Goal: Task Accomplishment & Management: Manage account settings

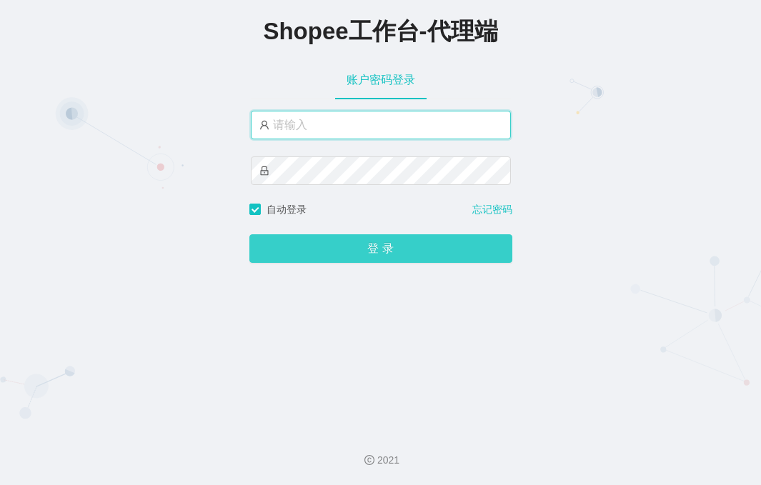
type input "yn02"
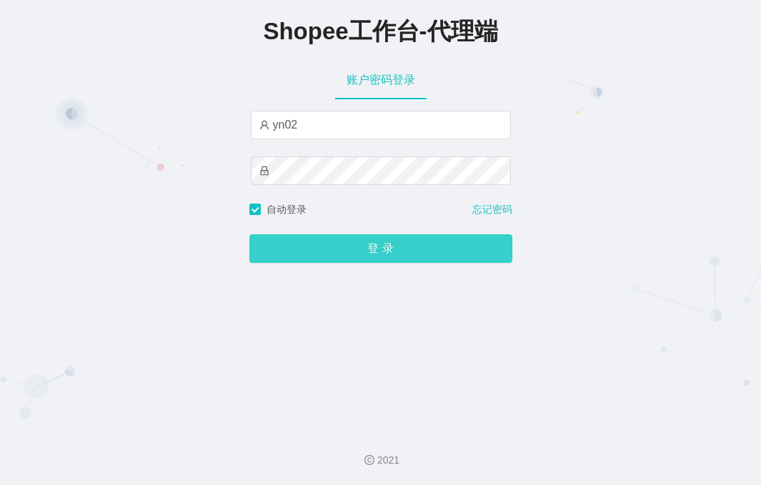
click at [344, 249] on button "登 录" at bounding box center [380, 248] width 263 height 29
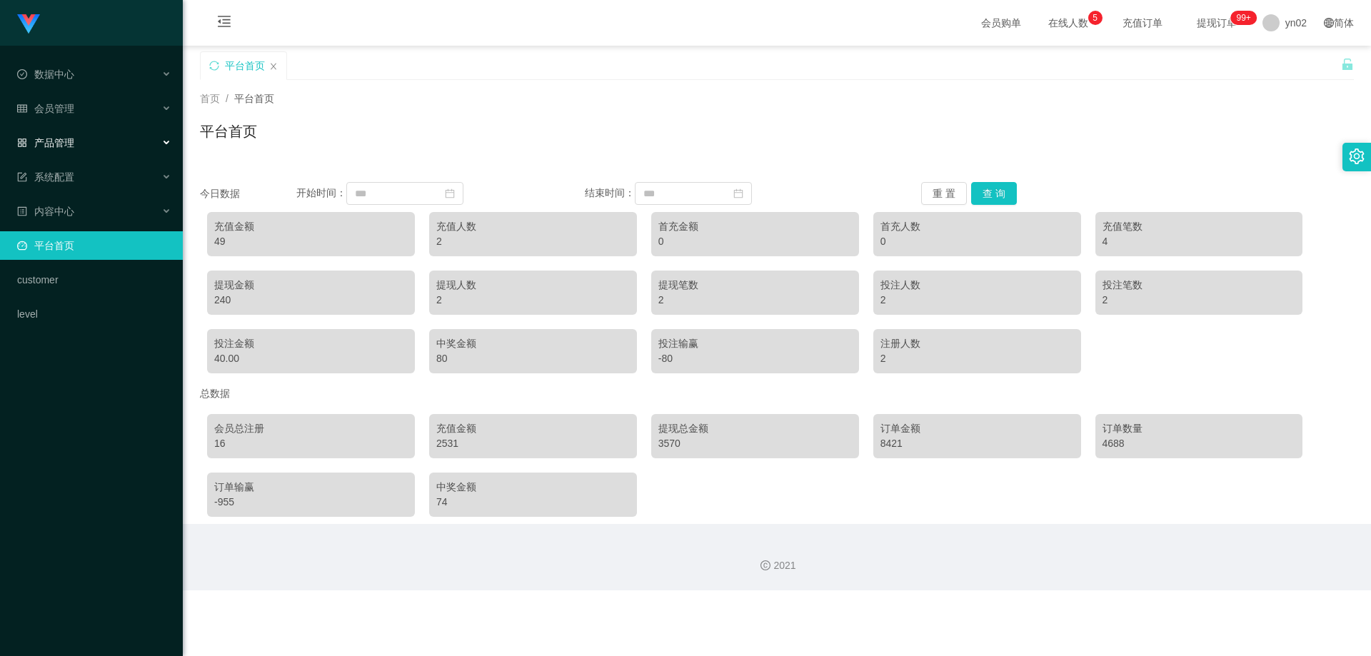
click at [68, 147] on span "产品管理" at bounding box center [45, 142] width 57 height 11
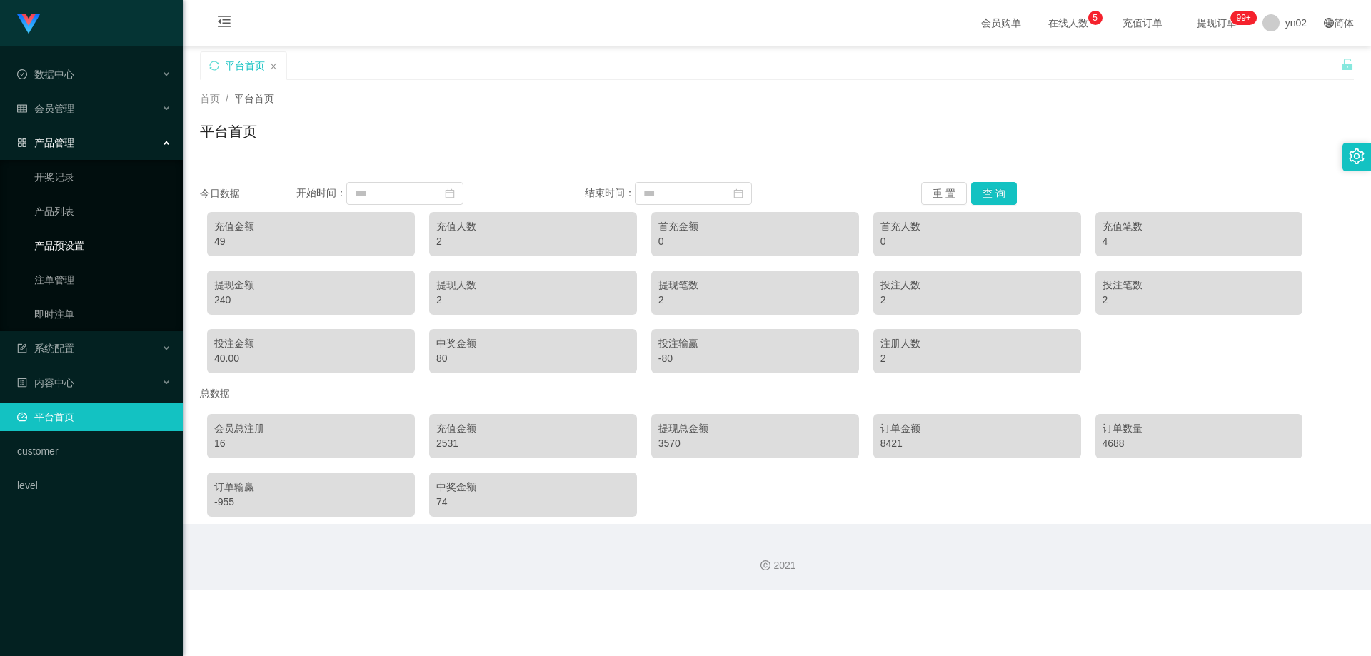
click at [79, 246] on link "产品预设置" at bounding box center [102, 245] width 137 height 29
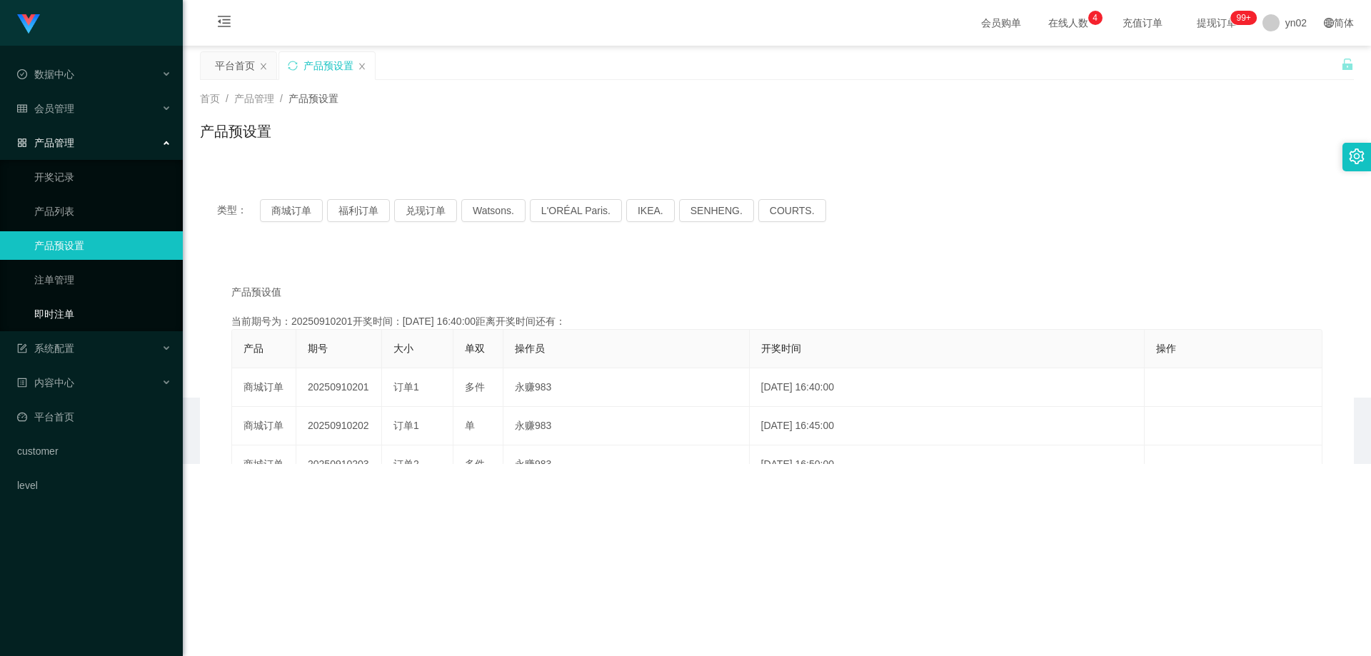
click at [79, 323] on link "即时注单" at bounding box center [102, 314] width 137 height 29
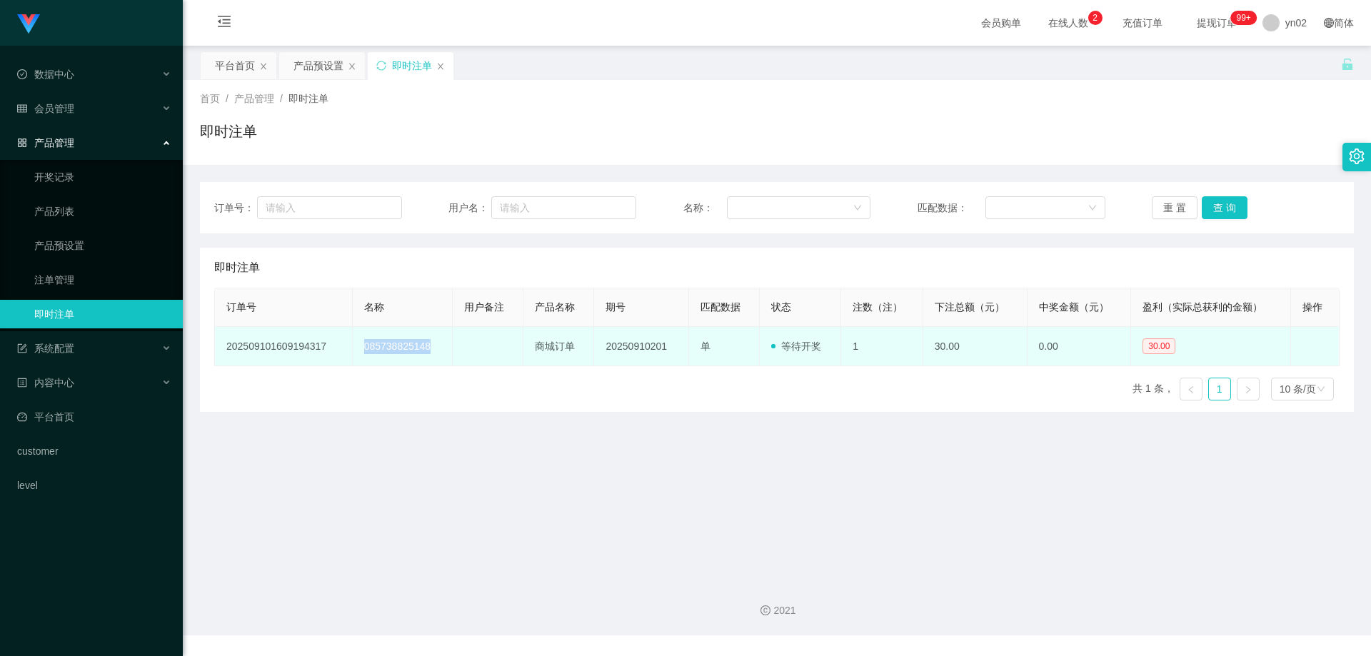
drag, startPoint x: 429, startPoint y: 351, endPoint x: 357, endPoint y: 349, distance: 72.2
click at [357, 349] on td "085738825148" at bounding box center [403, 346] width 101 height 39
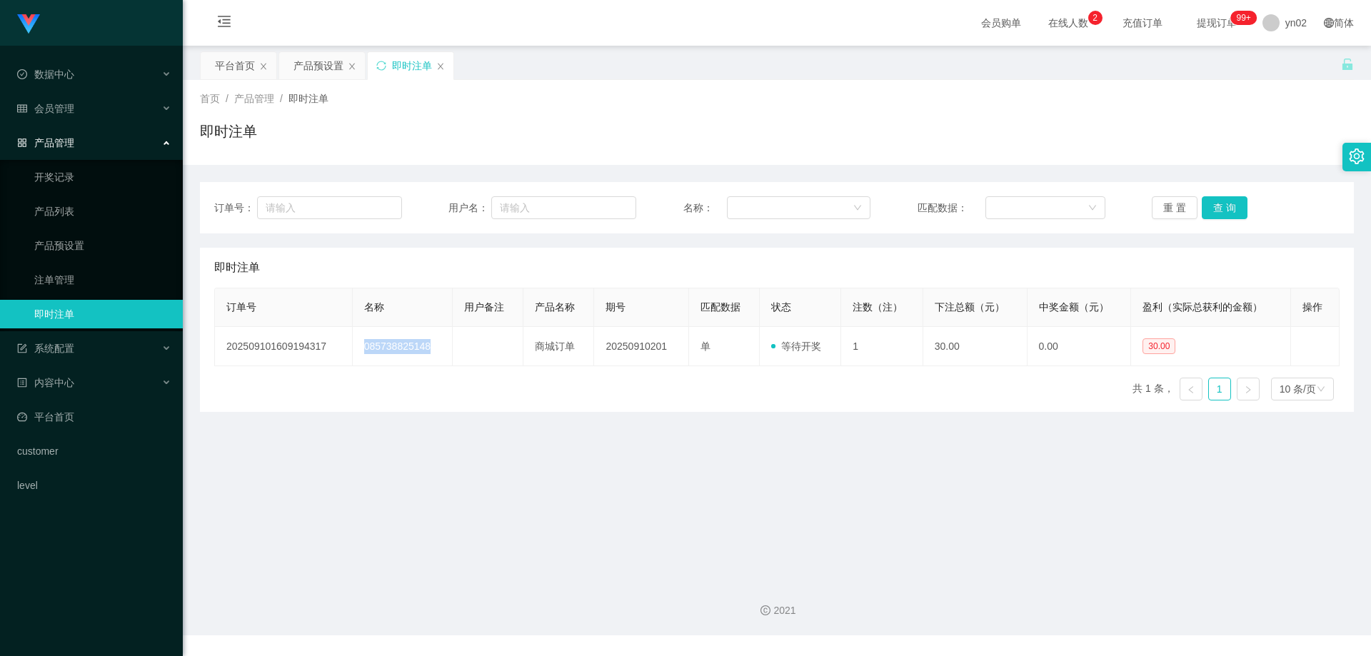
copy td "085738825148"
drag, startPoint x: 79, startPoint y: 249, endPoint x: 91, endPoint y: 252, distance: 12.0
click at [79, 249] on link "产品预设置" at bounding box center [102, 245] width 137 height 29
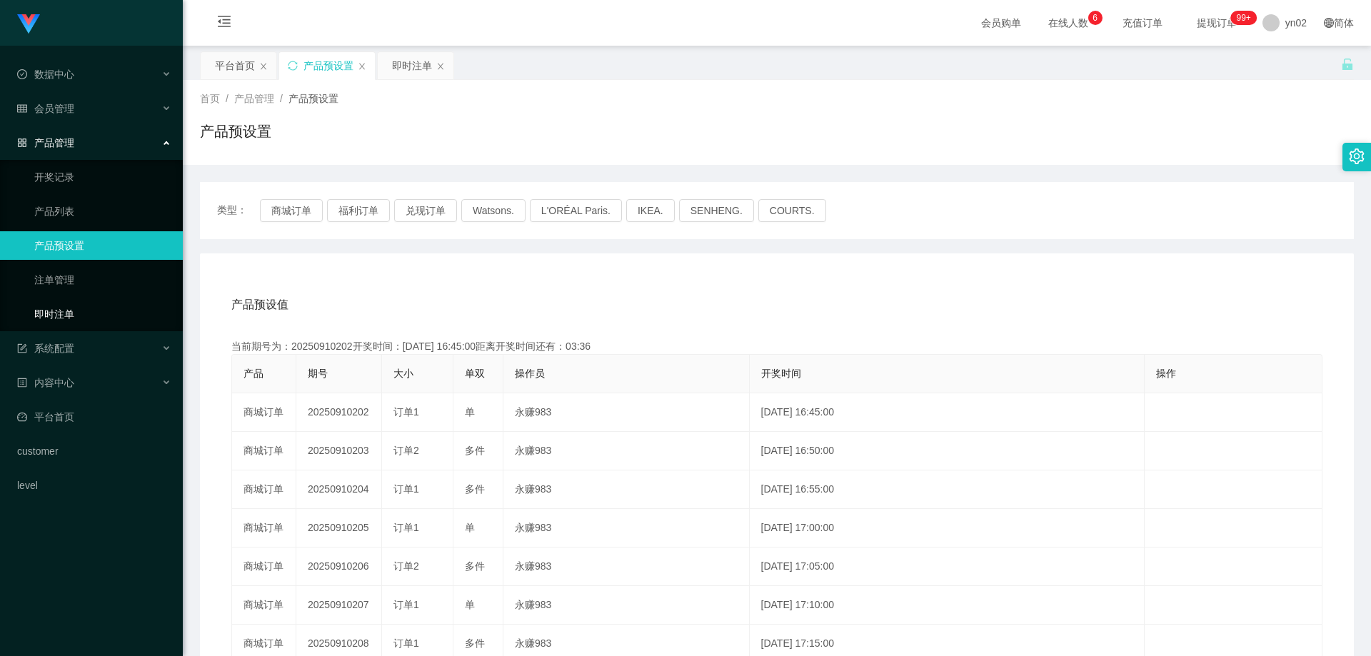
drag, startPoint x: 91, startPoint y: 311, endPoint x: 169, endPoint y: 319, distance: 78.3
click at [91, 311] on link "即时注单" at bounding box center [102, 314] width 137 height 29
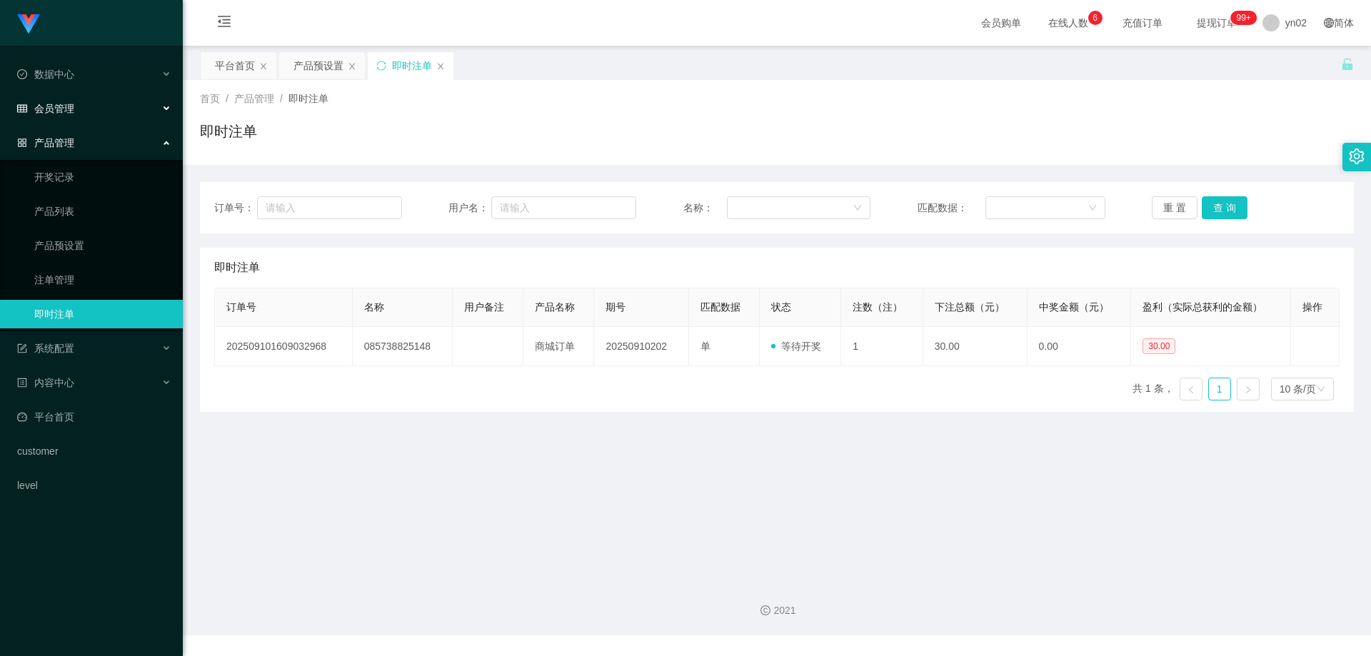
click at [102, 107] on div "会员管理" at bounding box center [91, 108] width 183 height 29
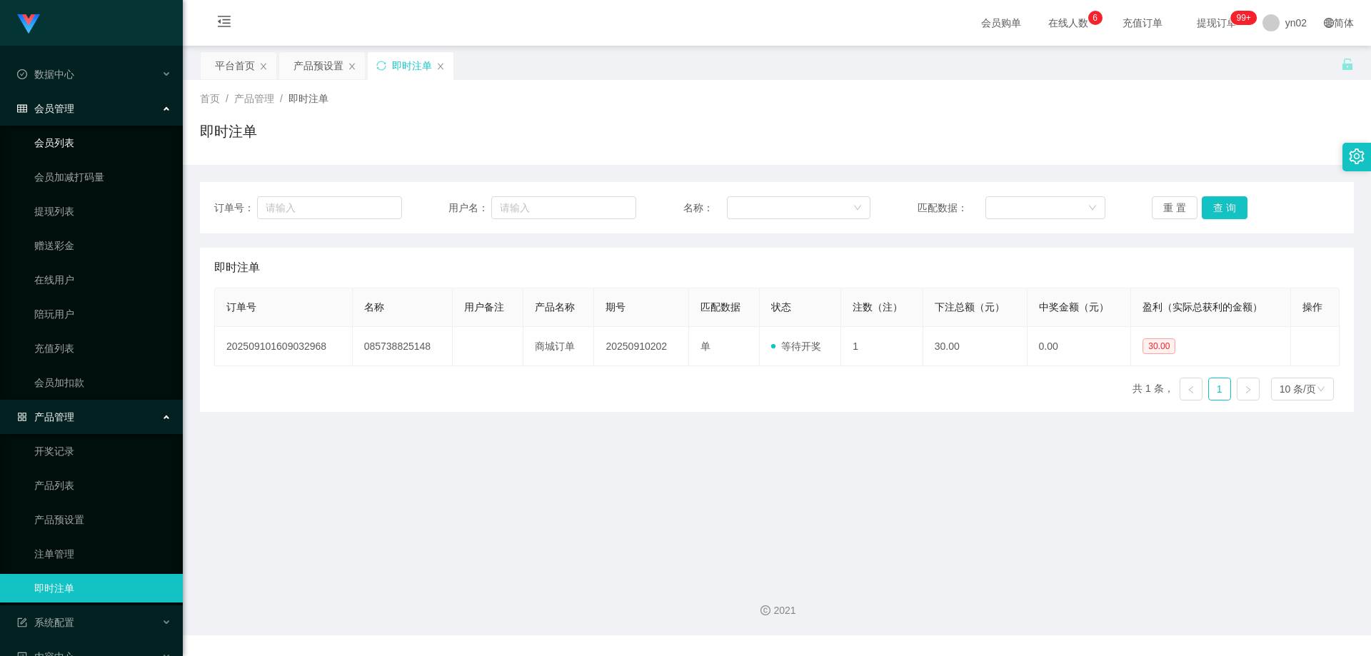
click at [84, 154] on link "会员列表" at bounding box center [102, 143] width 137 height 29
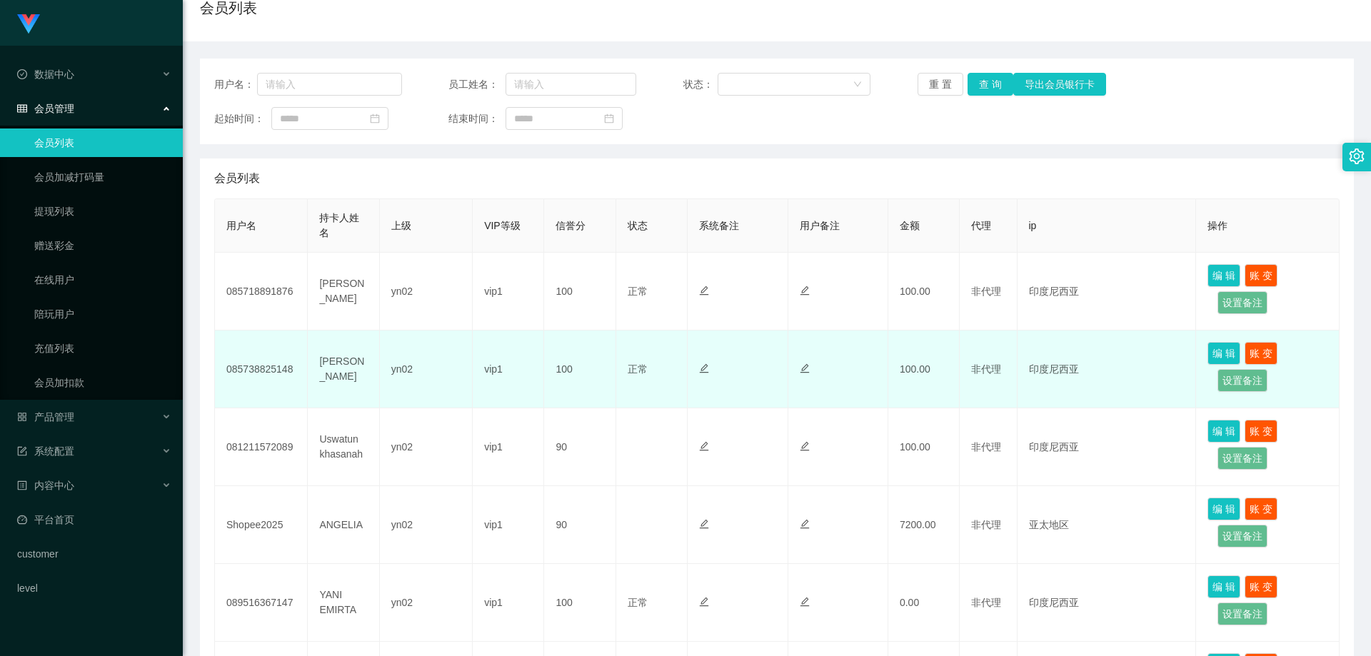
scroll to position [143, 0]
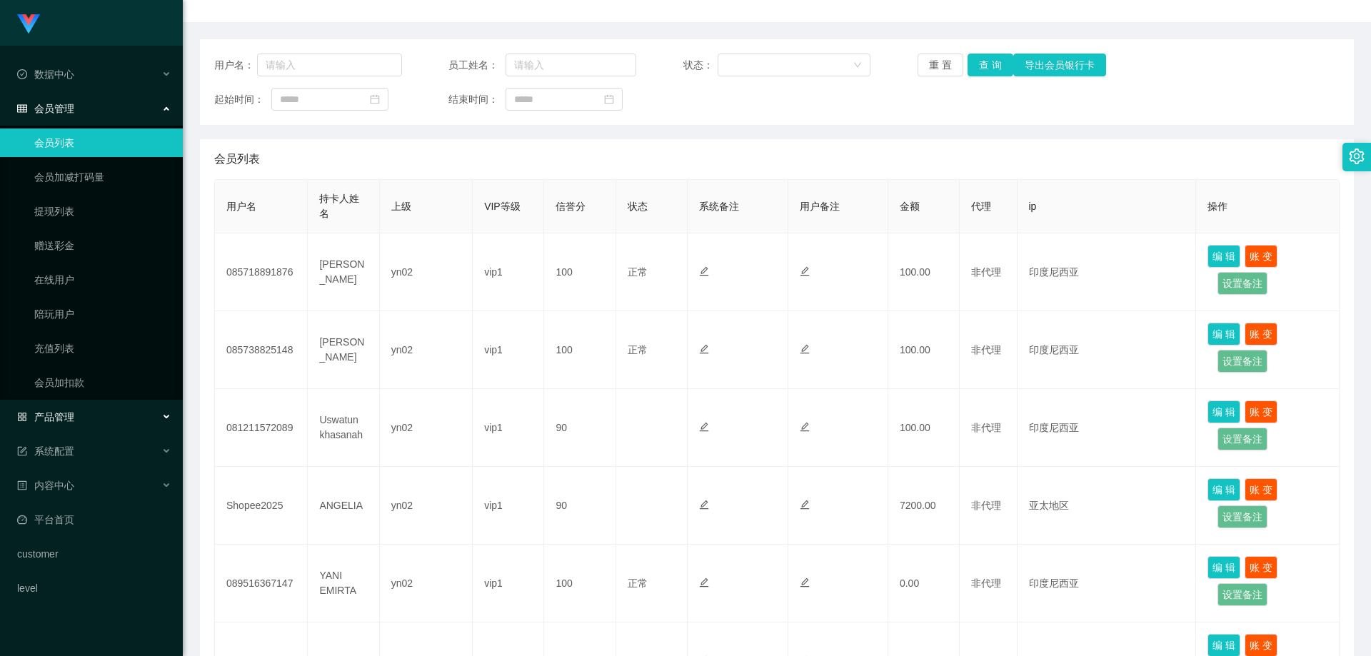
click at [87, 422] on div "产品管理" at bounding box center [91, 417] width 183 height 29
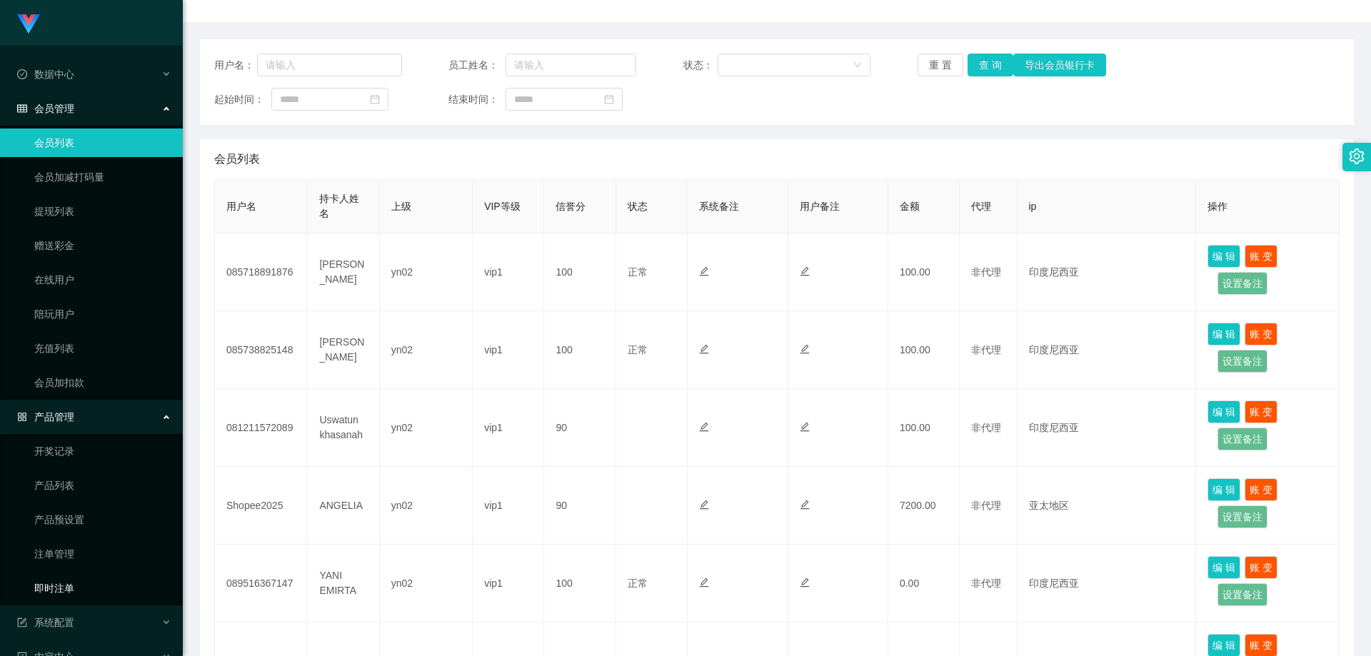
click at [90, 586] on link "即时注单" at bounding box center [102, 588] width 137 height 29
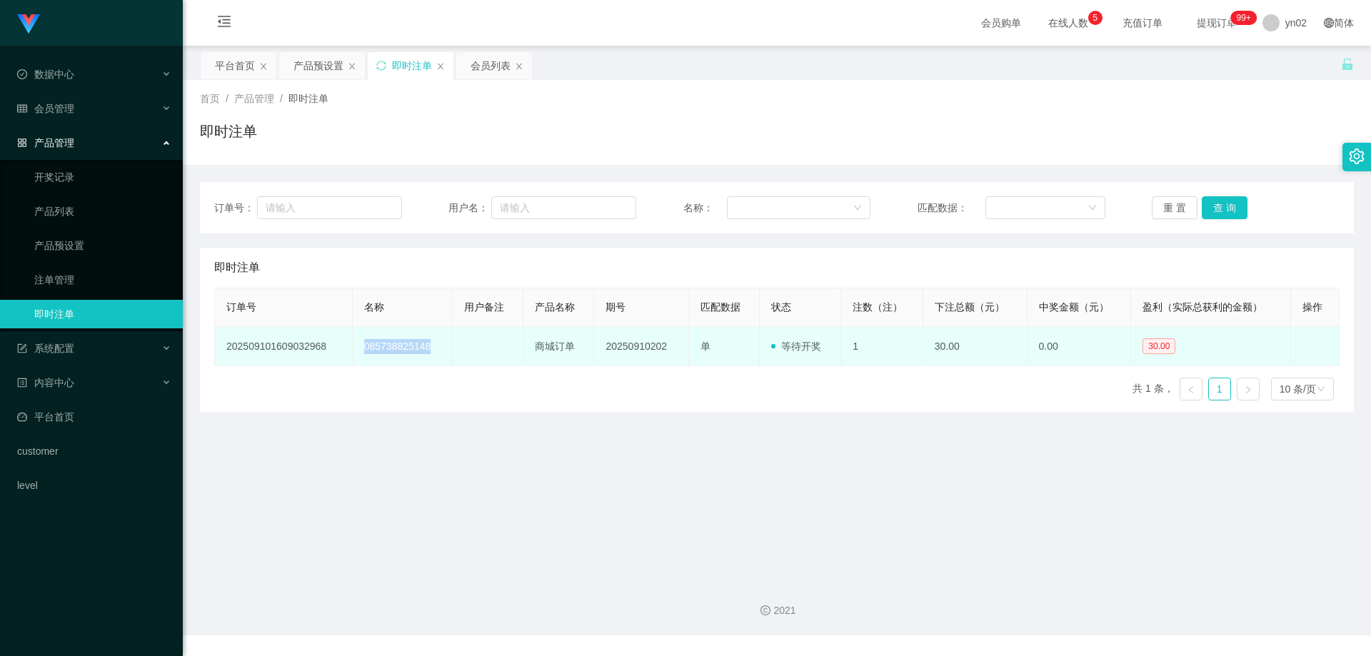
drag, startPoint x: 432, startPoint y: 350, endPoint x: 356, endPoint y: 348, distance: 75.7
click at [356, 348] on td "085738825148" at bounding box center [403, 346] width 101 height 39
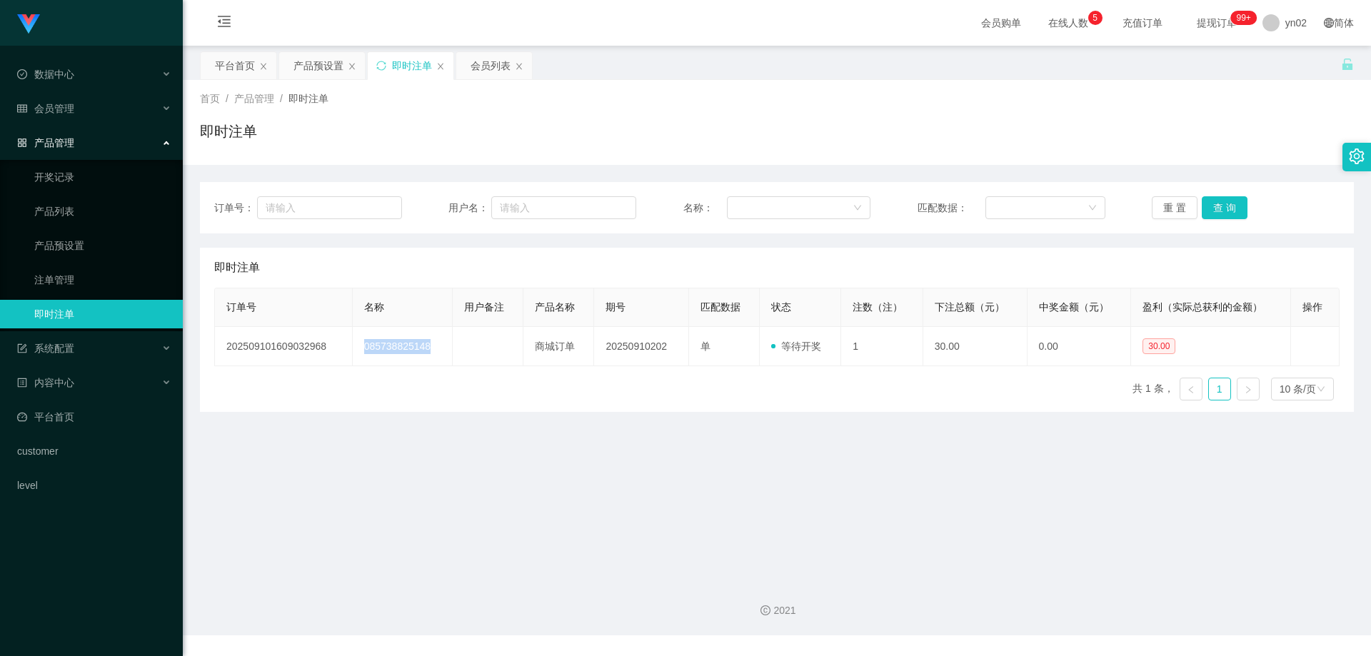
copy td "085738825148"
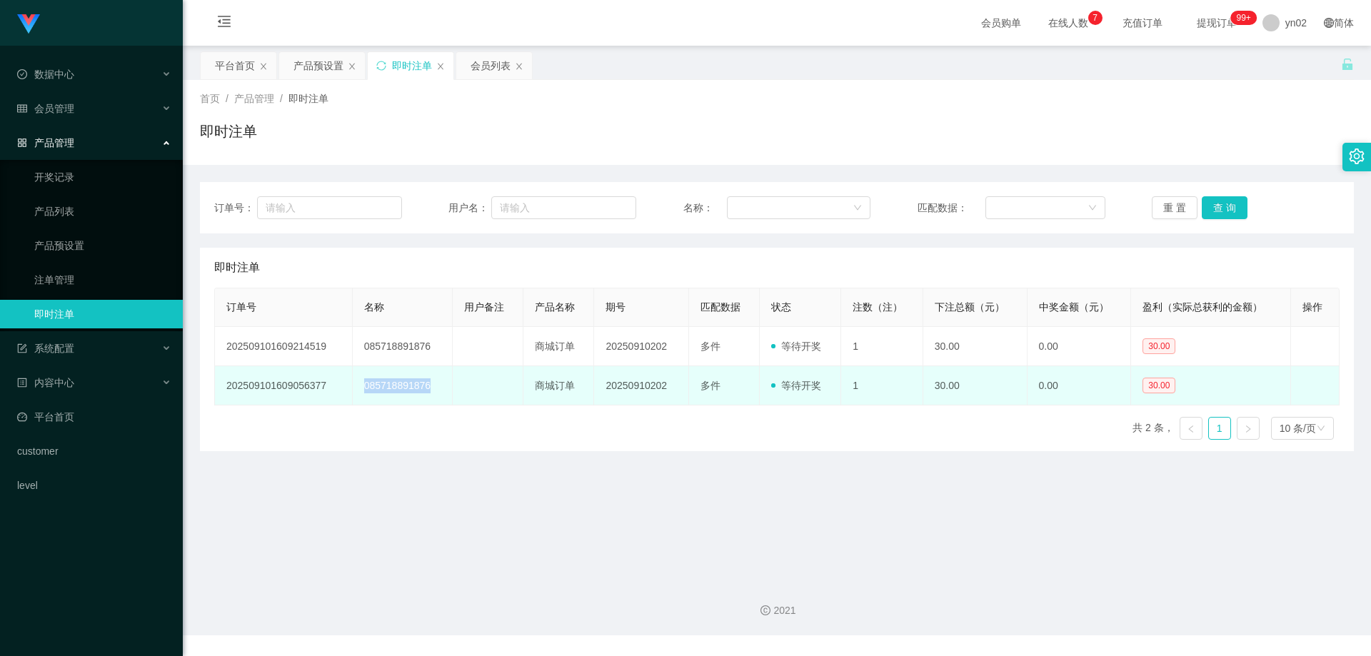
drag, startPoint x: 438, startPoint y: 389, endPoint x: 356, endPoint y: 387, distance: 82.2
click at [356, 387] on td "085718891876" at bounding box center [403, 385] width 101 height 39
copy td "085718891876"
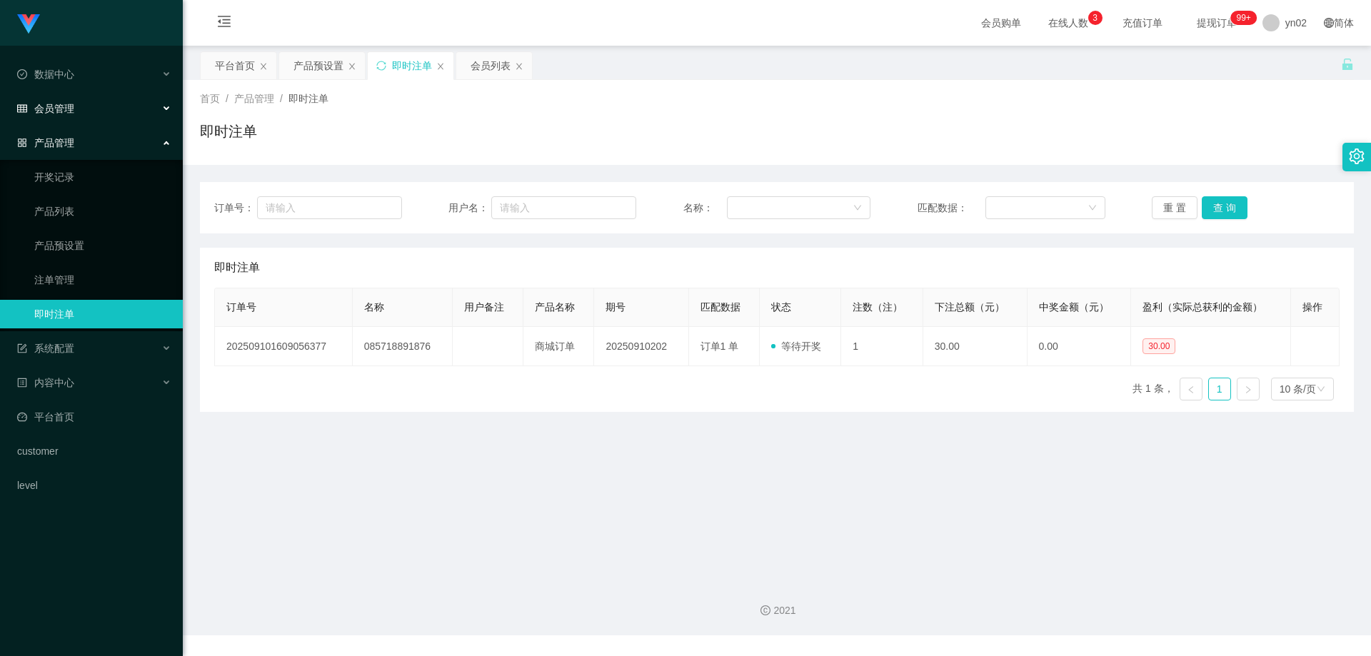
click at [74, 110] on div "会员管理" at bounding box center [91, 108] width 183 height 29
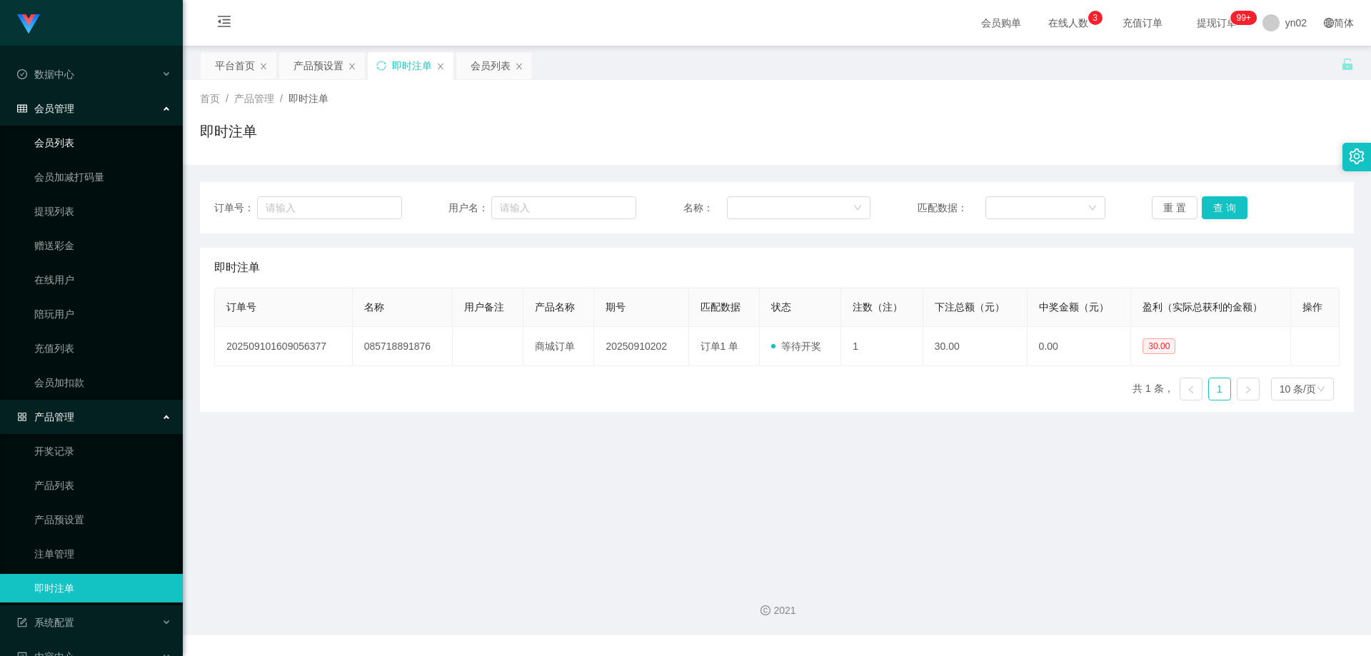
click at [71, 139] on link "会员列表" at bounding box center [102, 143] width 137 height 29
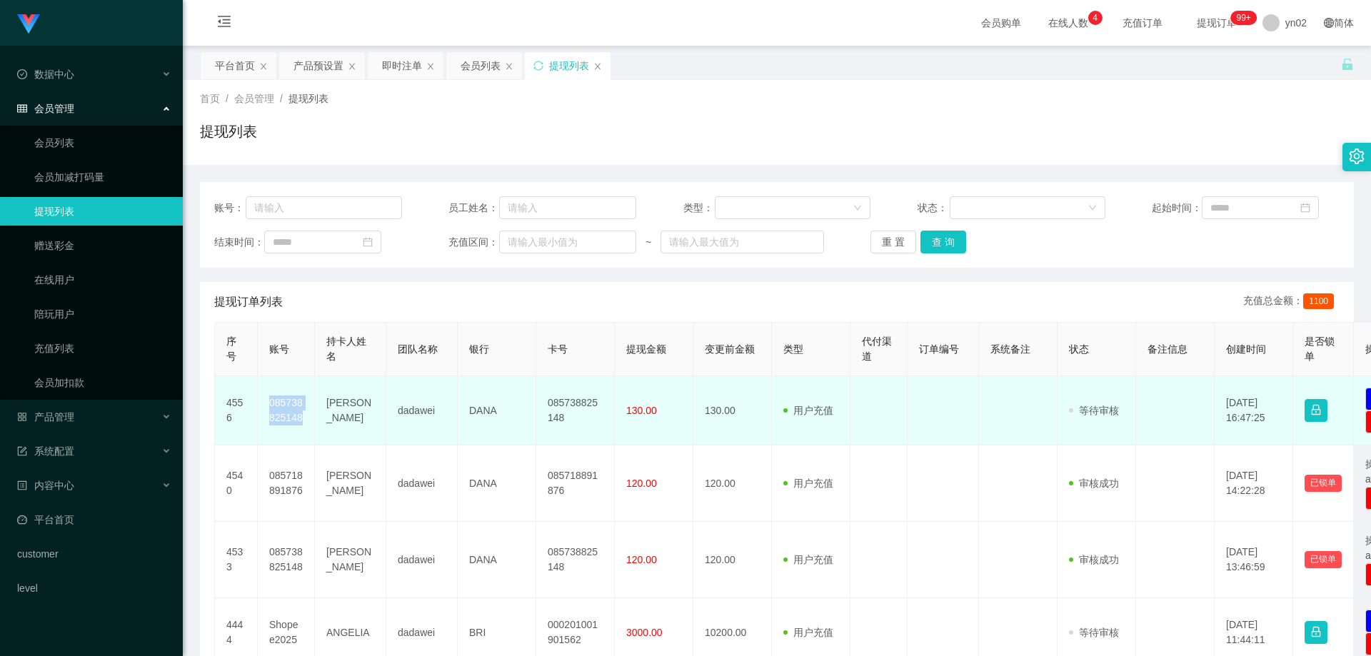
drag, startPoint x: 299, startPoint y: 416, endPoint x: 263, endPoint y: 410, distance: 37.0
click at [263, 410] on td "085738825148" at bounding box center [286, 410] width 57 height 69
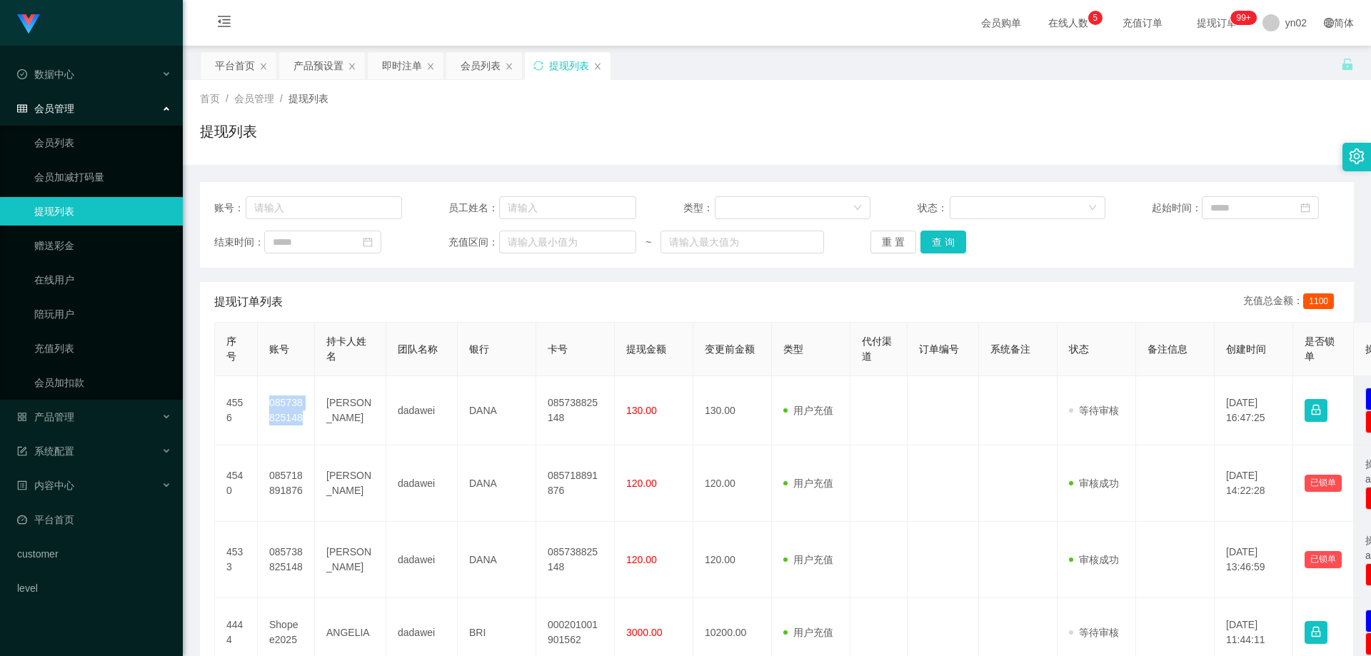
copy td "085738825148"
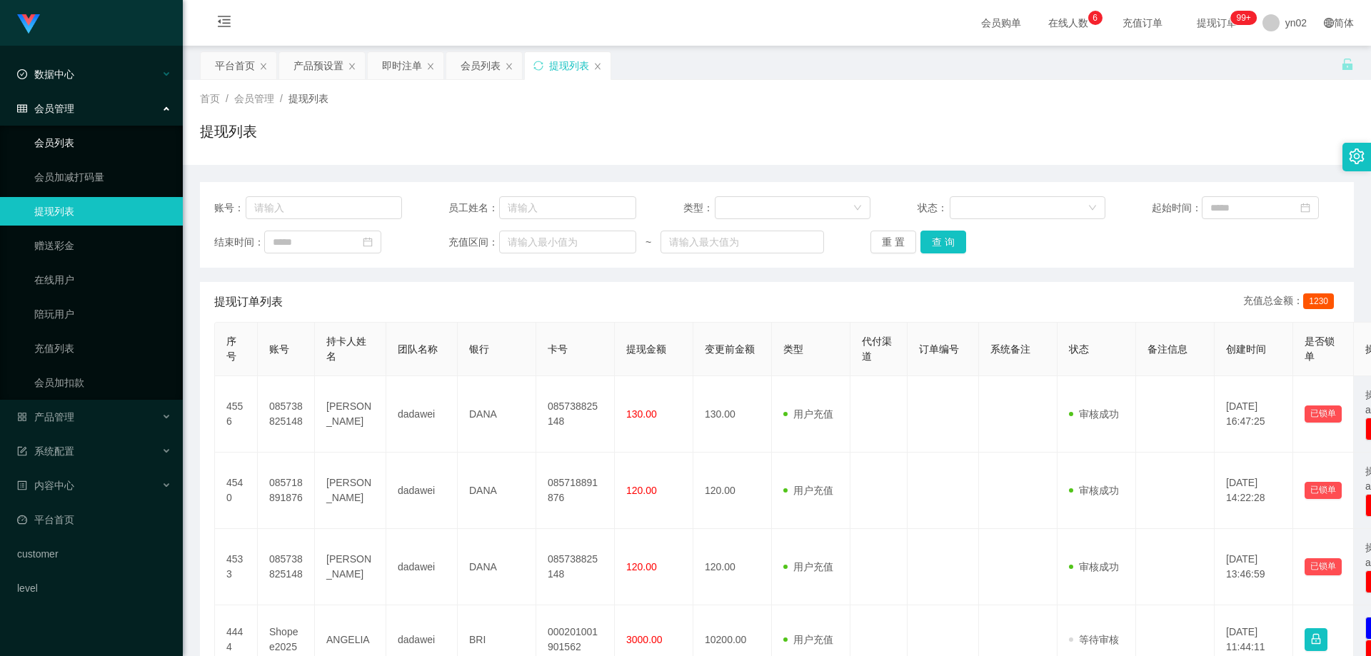
click at [66, 141] on link "会员列表" at bounding box center [102, 143] width 137 height 29
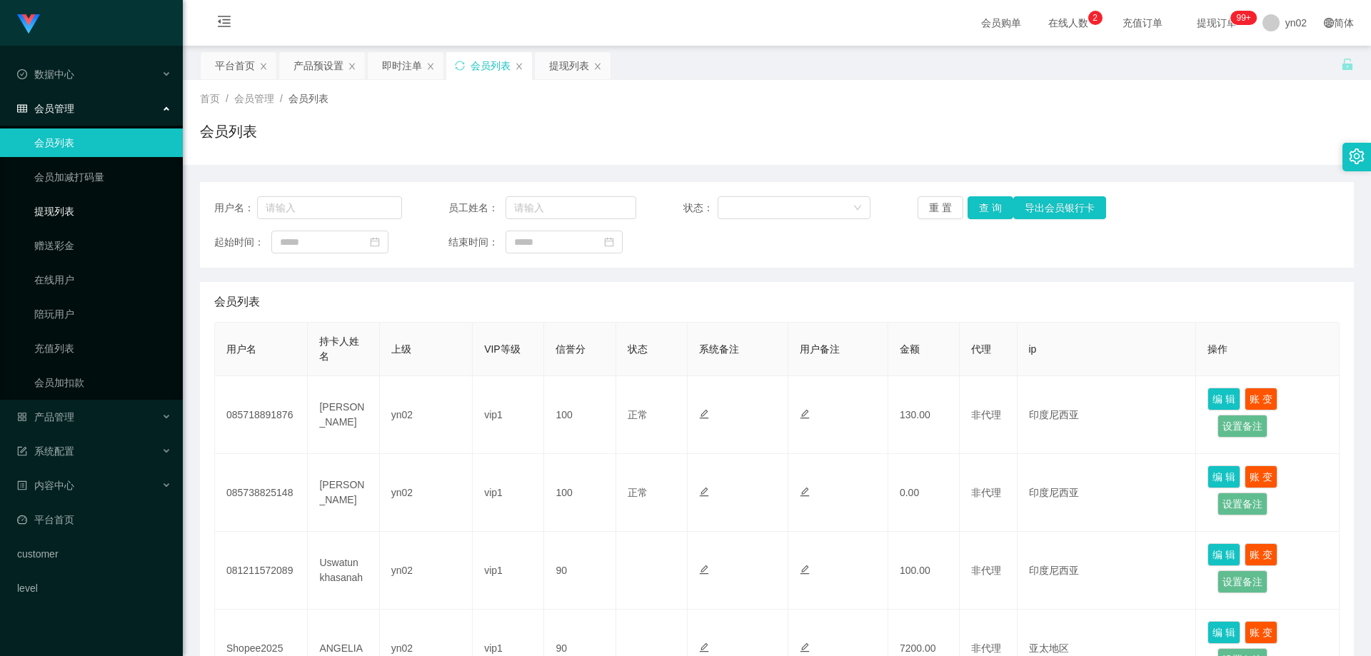
click at [84, 208] on link "提现列表" at bounding box center [102, 211] width 137 height 29
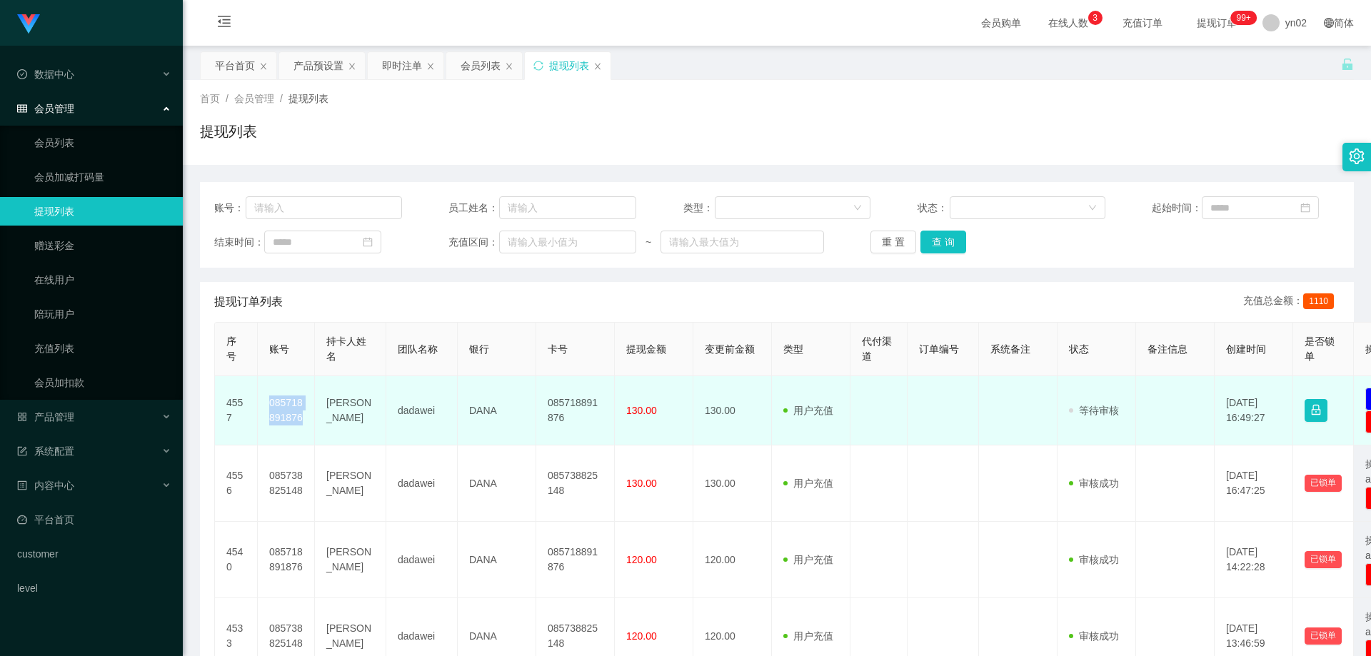
click at [271, 408] on td "085718891876" at bounding box center [286, 410] width 57 height 69
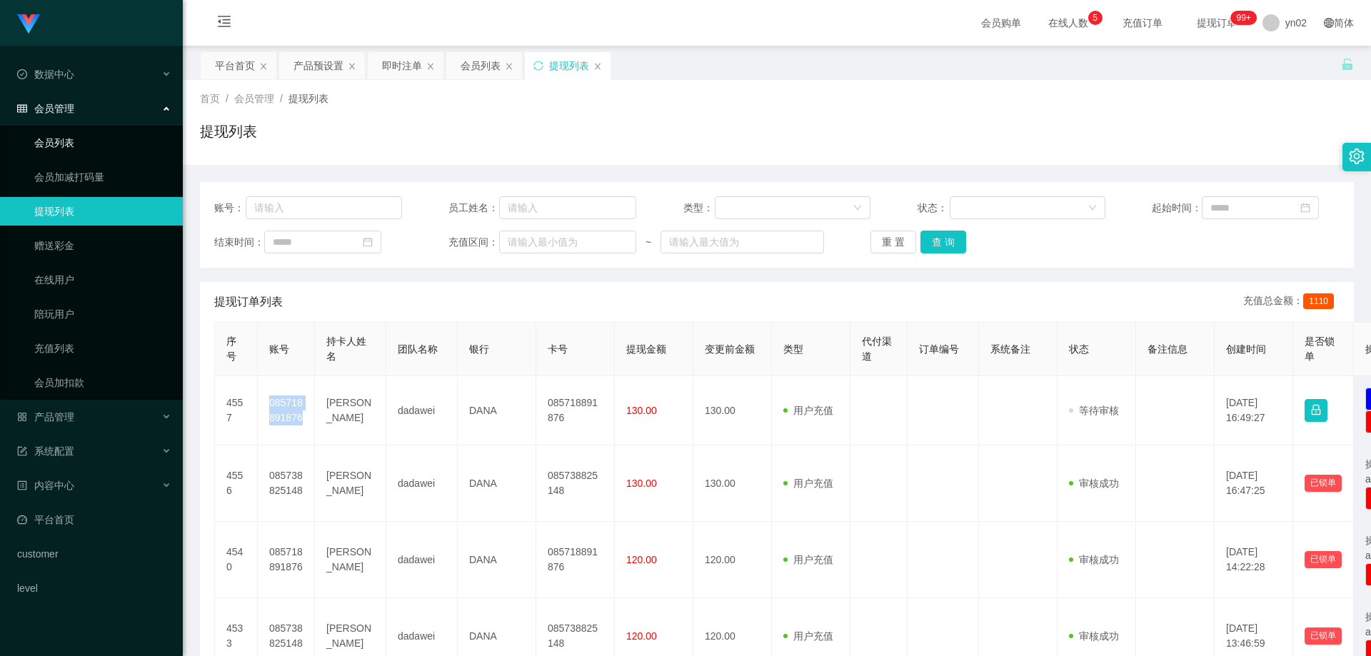
click at [104, 146] on link "会员列表" at bounding box center [102, 143] width 137 height 29
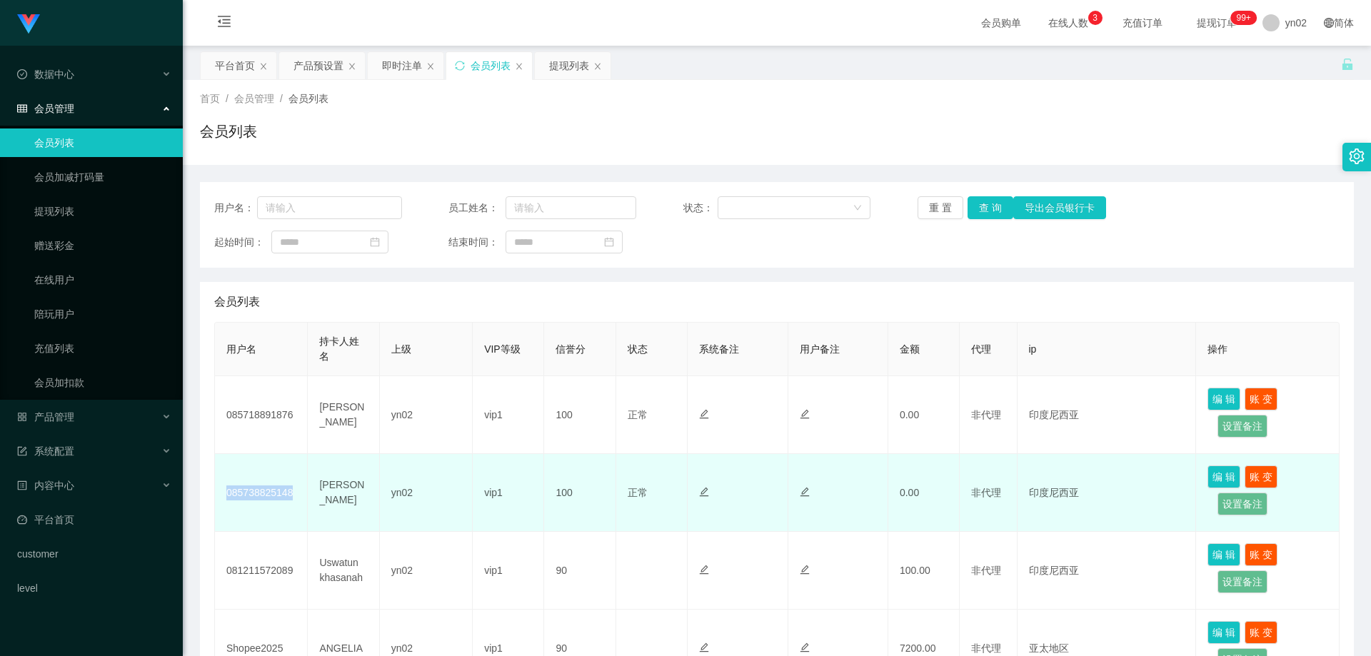
drag, startPoint x: 293, startPoint y: 494, endPoint x: 221, endPoint y: 495, distance: 72.2
click at [221, 495] on td "085738825148" at bounding box center [261, 493] width 93 height 78
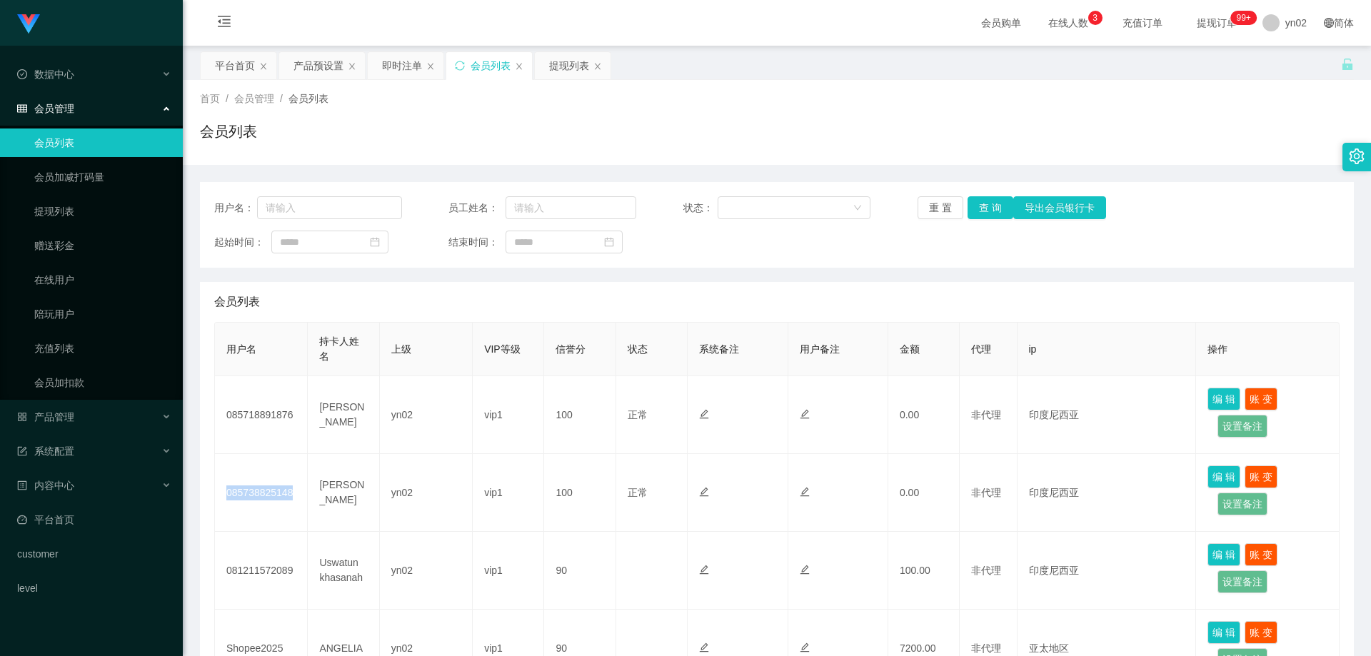
copy td "085738825148"
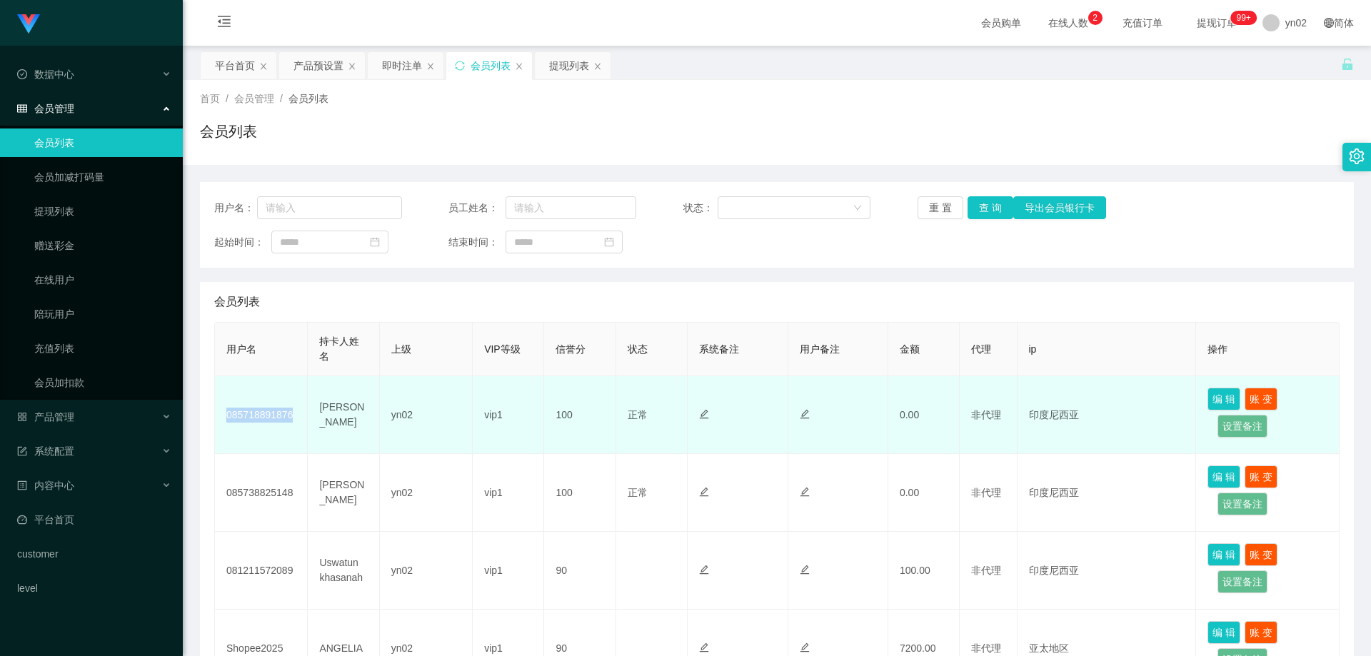
drag, startPoint x: 296, startPoint y: 420, endPoint x: 225, endPoint y: 422, distance: 71.5
click at [225, 422] on td "085718891876" at bounding box center [261, 415] width 93 height 78
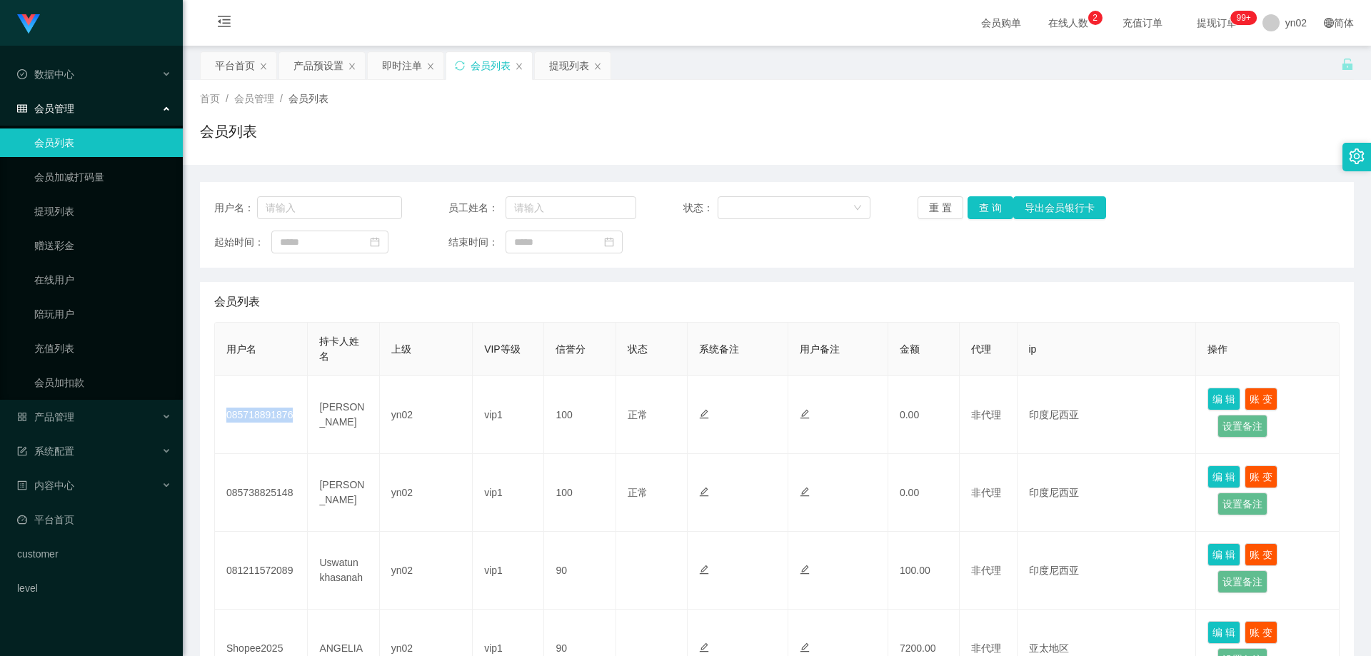
copy td "085718891876"
